Goal: Find specific page/section: Find specific page/section

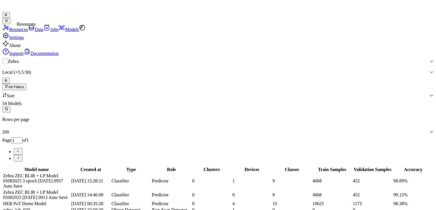
click at [7, 29] on icon at bounding box center [5, 27] width 7 height 7
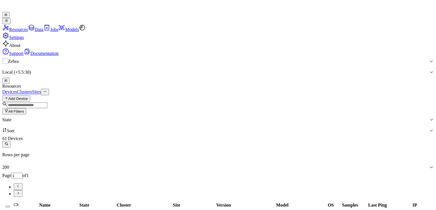
click at [47, 103] on input "string" at bounding box center [27, 106] width 40 height 6
type input "**********"
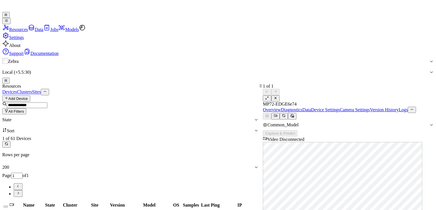
click at [339, 107] on link "Device Settings" at bounding box center [325, 109] width 29 height 5
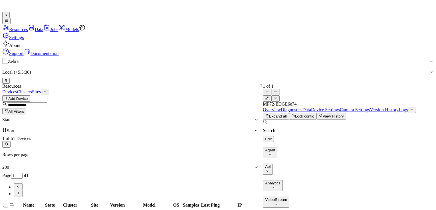
scroll to position [159, 0]
drag, startPoint x: 67, startPoint y: 127, endPoint x: 76, endPoint y: 124, distance: 9.8
click at [67, 202] on div "Name State Cluster Site Version Model OS Samples Last Ping IP MP72-EDGE6e74 rea…" at bounding box center [130, 213] width 256 height 23
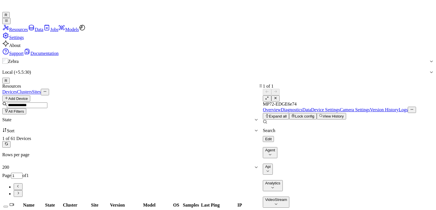
click at [280, 107] on link "Overview" at bounding box center [272, 109] width 18 height 5
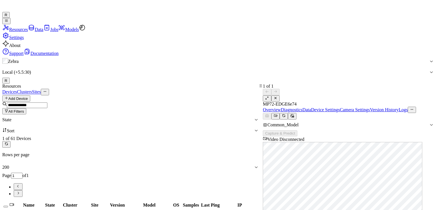
click at [429, 123] on icon at bounding box center [431, 125] width 5 height 5
click at [277, 115] on icon at bounding box center [274, 116] width 3 height 3
click at [47, 103] on input "string" at bounding box center [27, 106] width 40 height 6
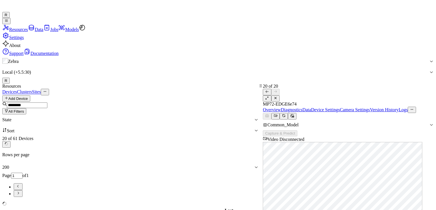
scroll to position [227, 0]
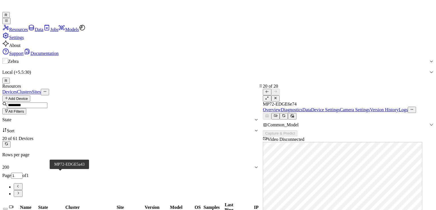
type input "*********"
drag, startPoint x: 406, startPoint y: 53, endPoint x: 432, endPoint y: 50, distance: 25.2
click at [419, 113] on div at bounding box center [350, 113] width 139 height 0
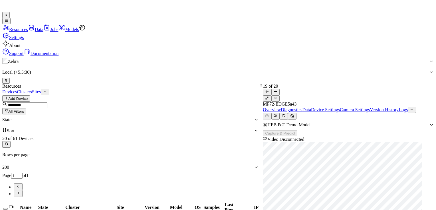
click at [407, 107] on link "Logs" at bounding box center [402, 109] width 9 height 5
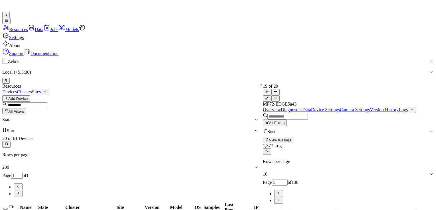
scroll to position [171, 0]
click at [307, 107] on link "Data" at bounding box center [306, 109] width 9 height 5
type input "0"
drag, startPoint x: 304, startPoint y: 54, endPoint x: 272, endPoint y: 56, distance: 32.3
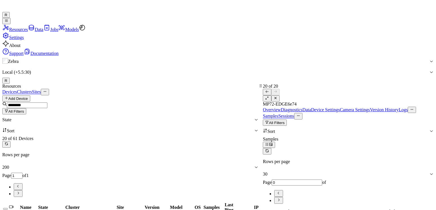
click at [272, 113] on div at bounding box center [332, 113] width 139 height 0
click at [284, 113] on div at bounding box center [348, 113] width 171 height 0
click at [280, 107] on link "Overview" at bounding box center [272, 109] width 18 height 5
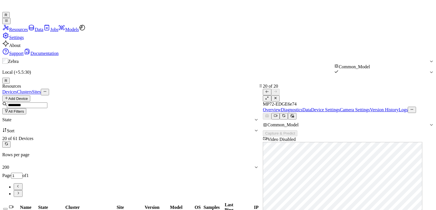
click at [385, 120] on div "Common_Model" at bounding box center [348, 125] width 171 height 11
